Goal: Information Seeking & Learning: Find specific fact

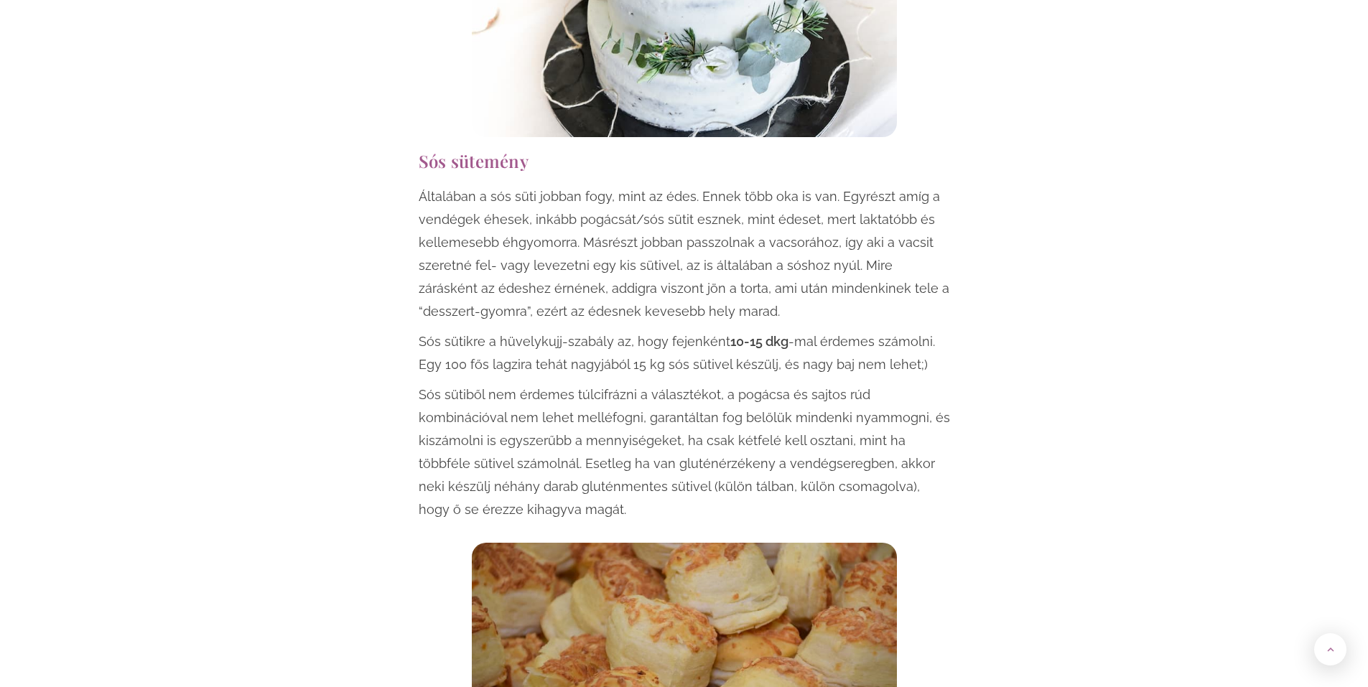
scroll to position [1531, 0]
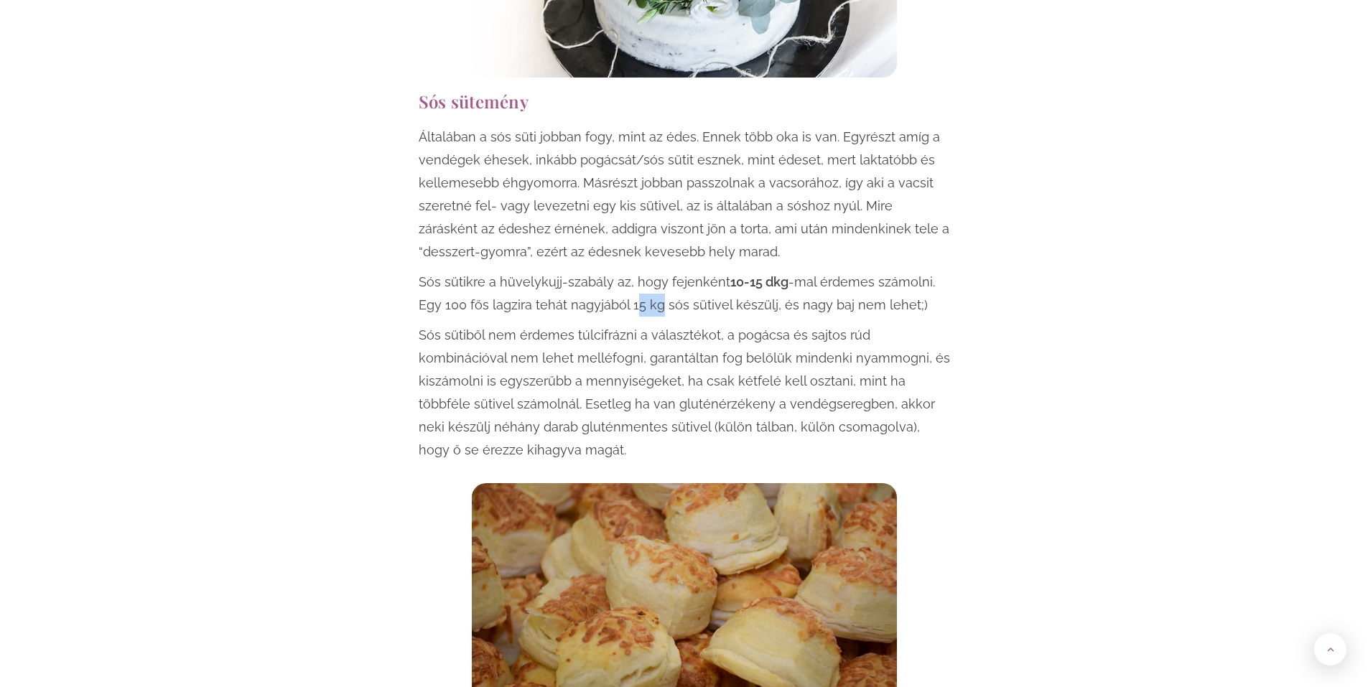
drag, startPoint x: 658, startPoint y: 306, endPoint x: 633, endPoint y: 304, distance: 24.5
click at [633, 304] on p "Sós sütikre a hüvelykujj-szabály az, hogy fejenként 10-15 dkg -mal érdemes szám…" at bounding box center [684, 294] width 531 height 46
click at [642, 299] on p "Sós sütikre a hüvelykujj-szabály az, hogy fejenként 10-15 dkg -mal érdemes szám…" at bounding box center [684, 294] width 531 height 46
click at [627, 304] on p "Sós sütikre a hüvelykujj-szabály az, hogy fejenként 10-15 dkg -mal érdemes szám…" at bounding box center [684, 294] width 531 height 46
drag, startPoint x: 627, startPoint y: 304, endPoint x: 708, endPoint y: 303, distance: 80.4
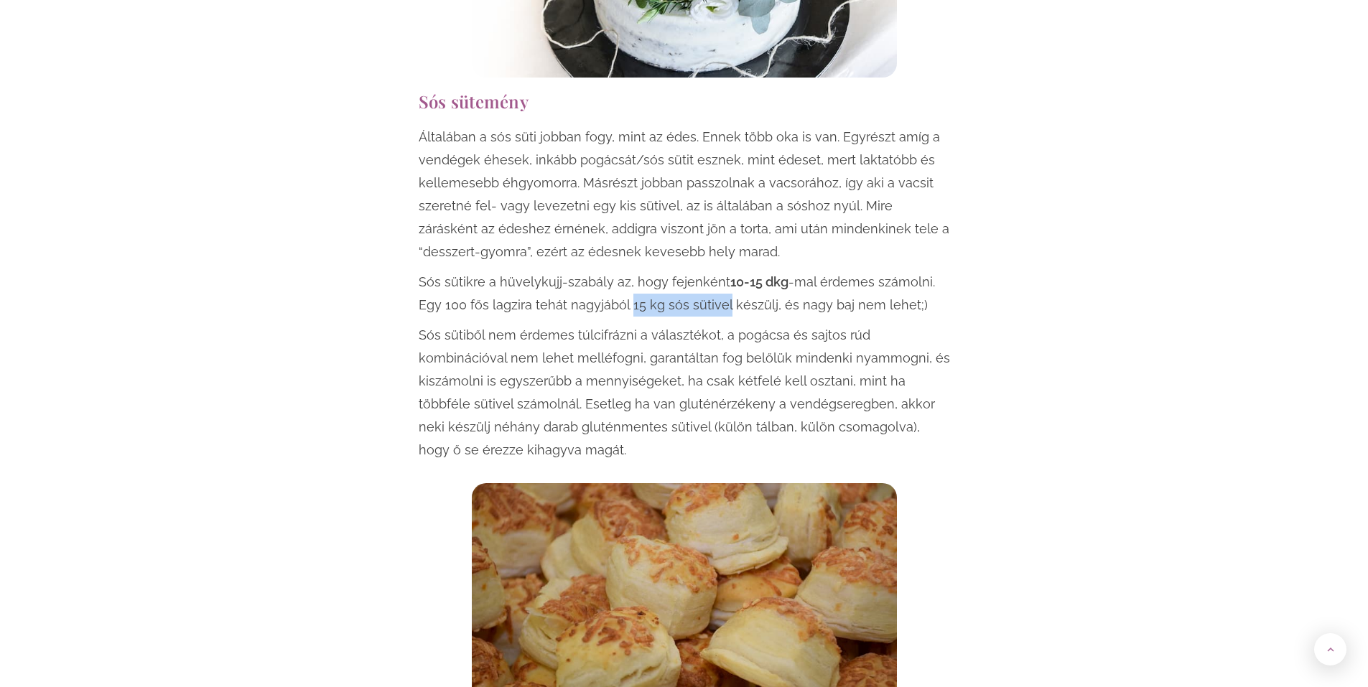
click at [708, 303] on p "Sós sütikre a hüvelykujj-szabály az, hogy fejenként 10-15 dkg -mal érdemes szám…" at bounding box center [684, 294] width 531 height 46
copy p "15 kg sós sütivel"
click at [914, 391] on p "Sós sütiből nem érdemes túlcifrázni a választékot, a pogácsa és sajtos rúd komb…" at bounding box center [684, 393] width 531 height 138
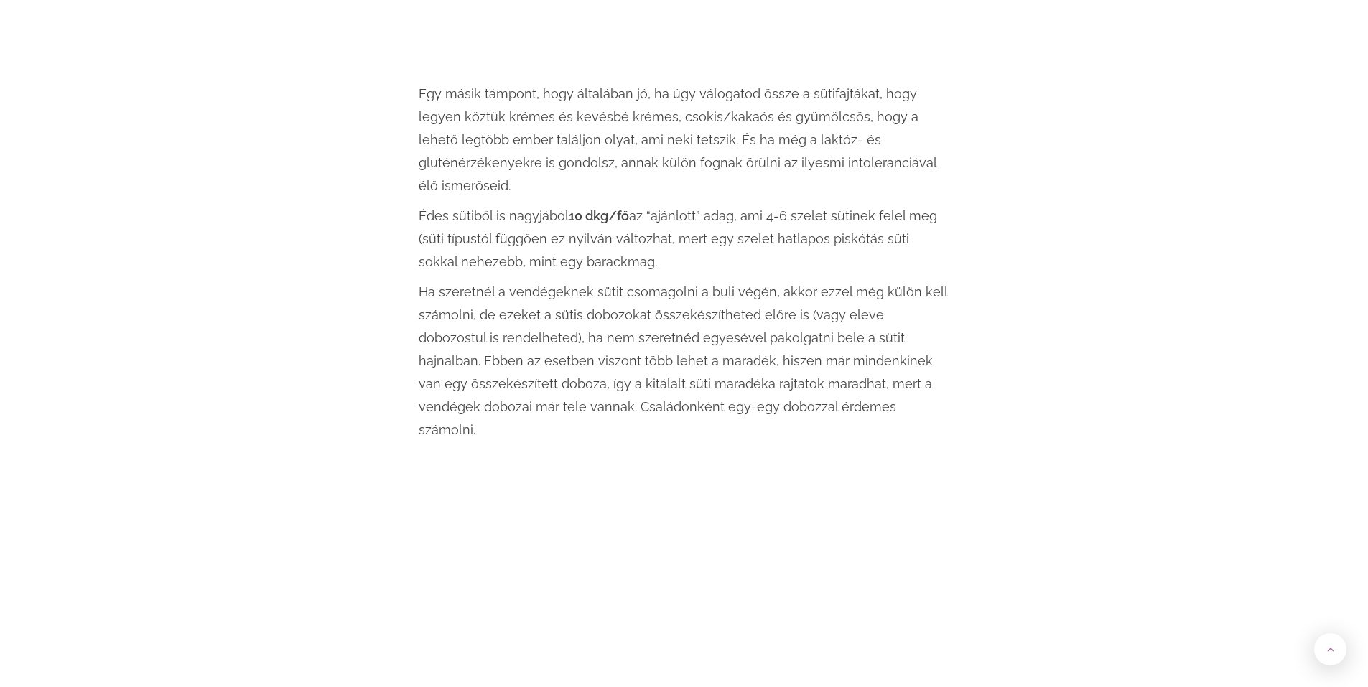
scroll to position [2871, 0]
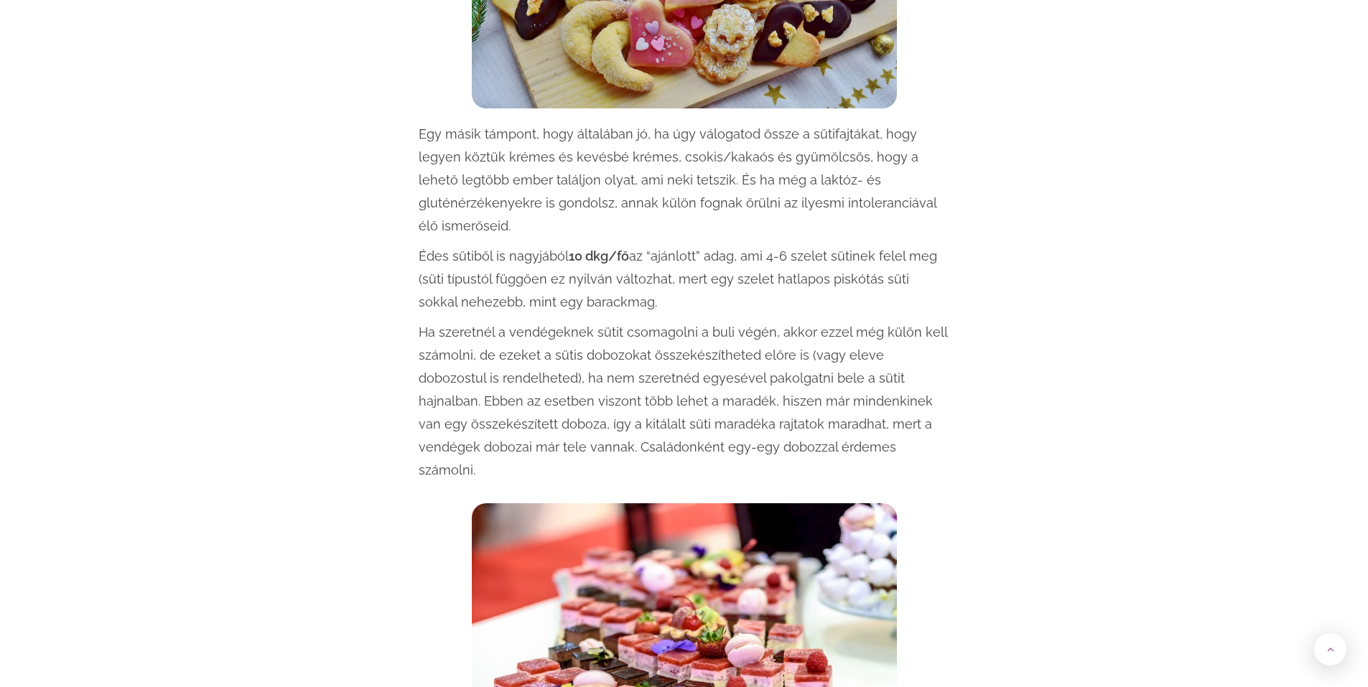
click at [574, 248] on strong "10 dkg/fő" at bounding box center [599, 255] width 60 height 15
drag, startPoint x: 573, startPoint y: 230, endPoint x: 876, endPoint y: 224, distance: 303.0
click at [876, 245] on p "Édes sütiből is nagyjából 10 dkg/fő az “ajánlott” adag, ami 4-6 szelet sütinek …" at bounding box center [684, 279] width 531 height 69
copy p "0 dkg/fő az “ajánlott” adag, ami 4-6 szelet sütinek"
